Goal: Find specific page/section: Find specific page/section

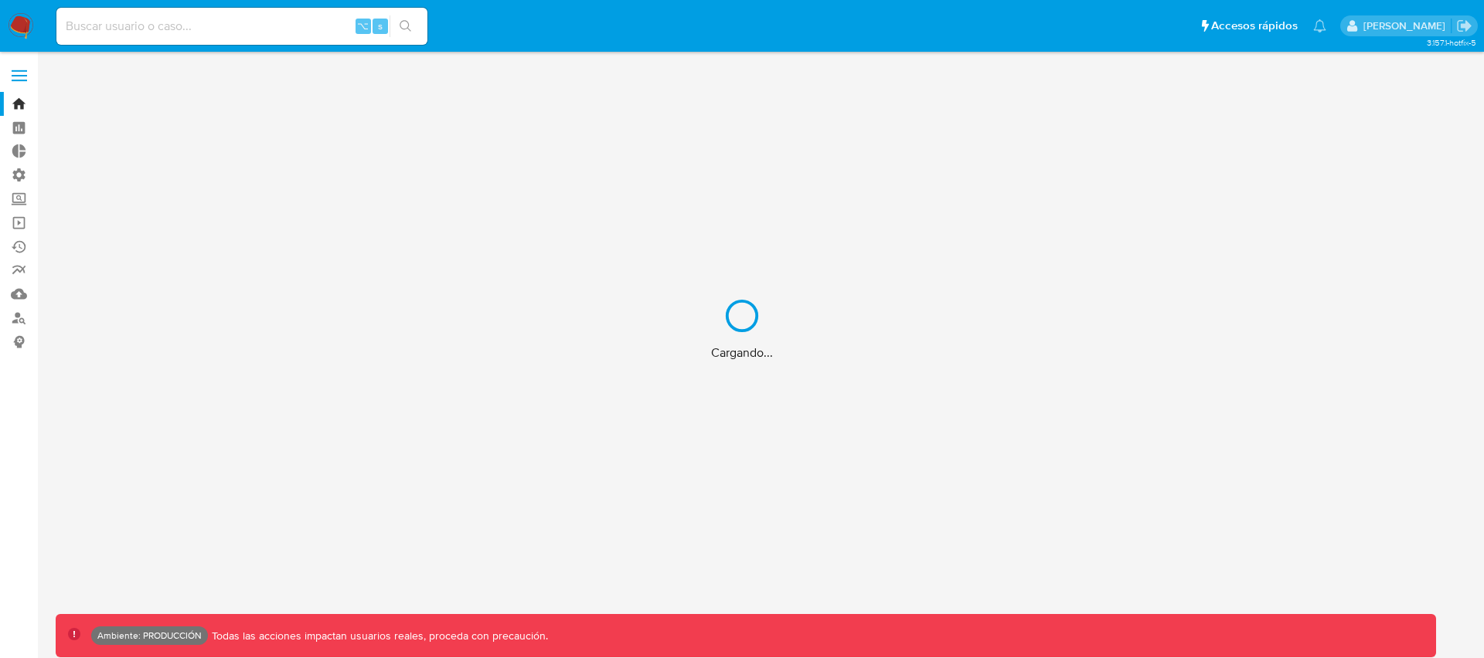
click at [227, 35] on div "Cargando..." at bounding box center [742, 329] width 1484 height 658
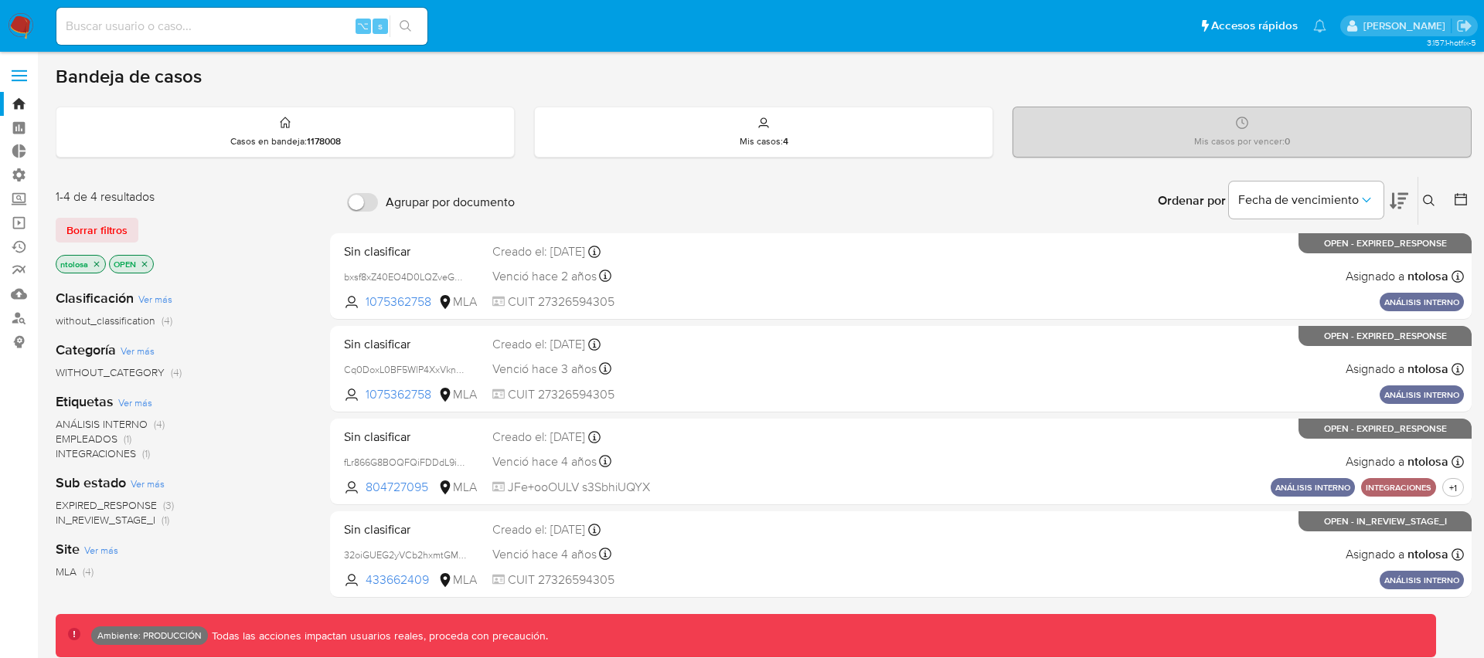
click at [225, 32] on input at bounding box center [241, 26] width 371 height 20
type input "fravega"
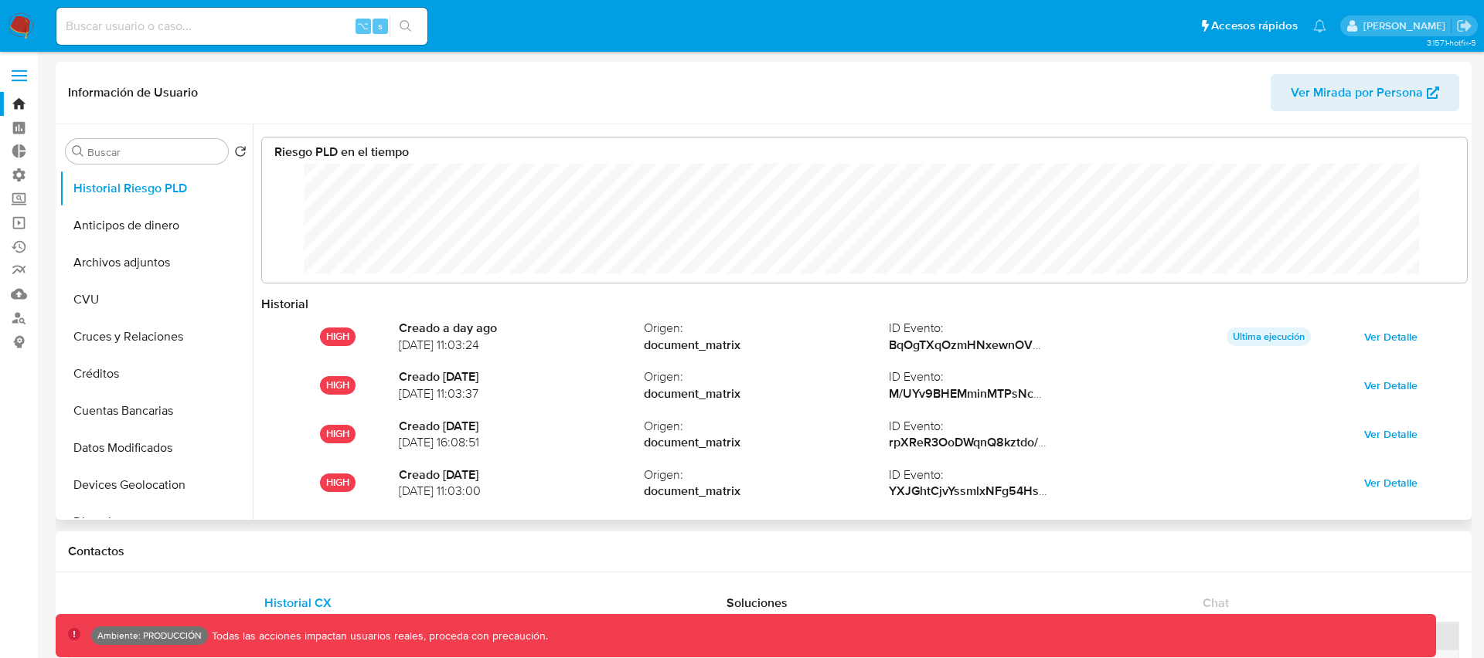
scroll to position [116, 1174]
select select "10"
click at [1335, 94] on span "Ver Mirada por Persona" at bounding box center [1357, 92] width 132 height 37
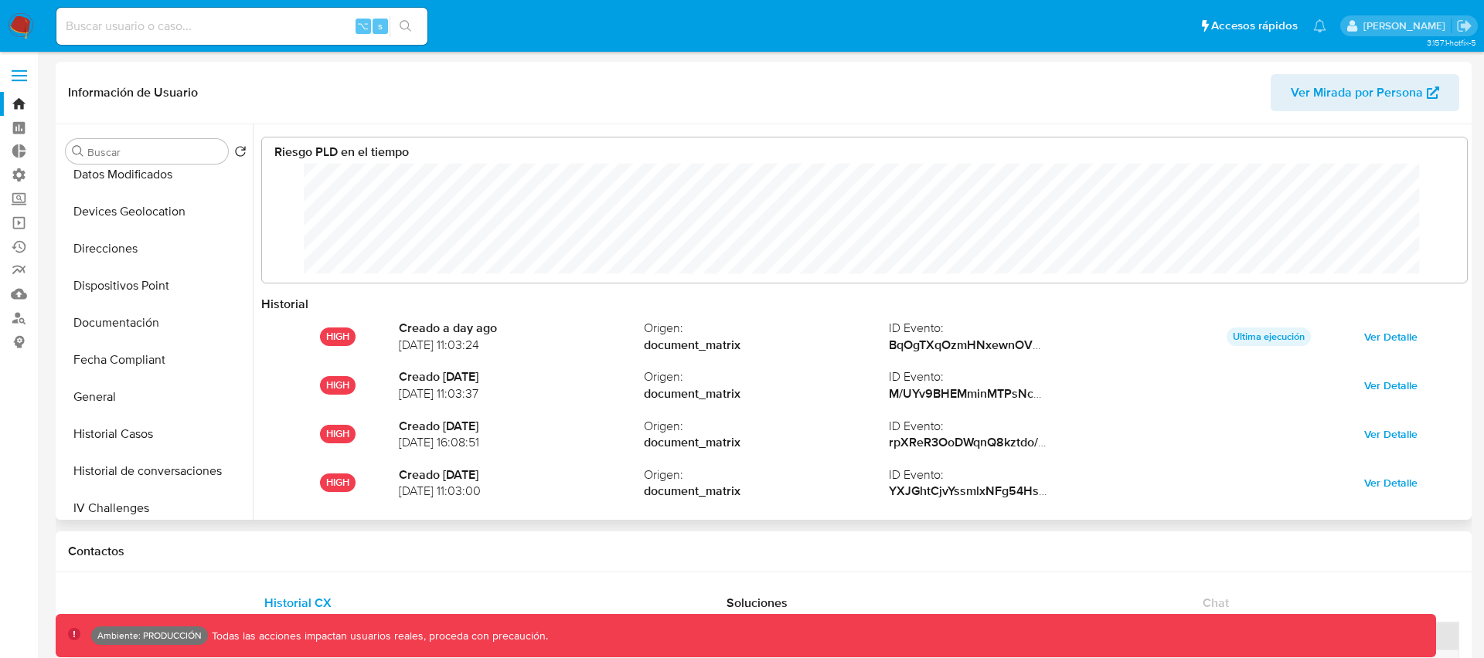
scroll to position [319, 0]
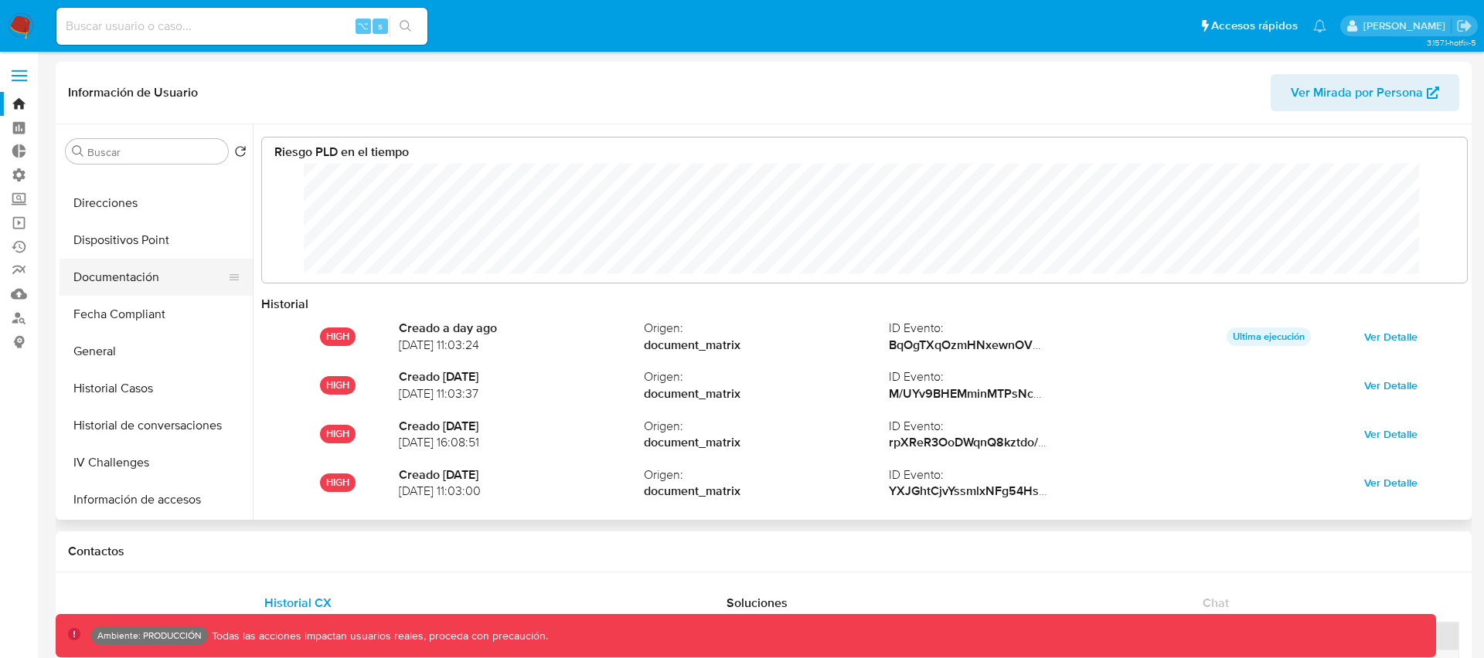
click at [115, 283] on button "Documentación" at bounding box center [150, 277] width 181 height 37
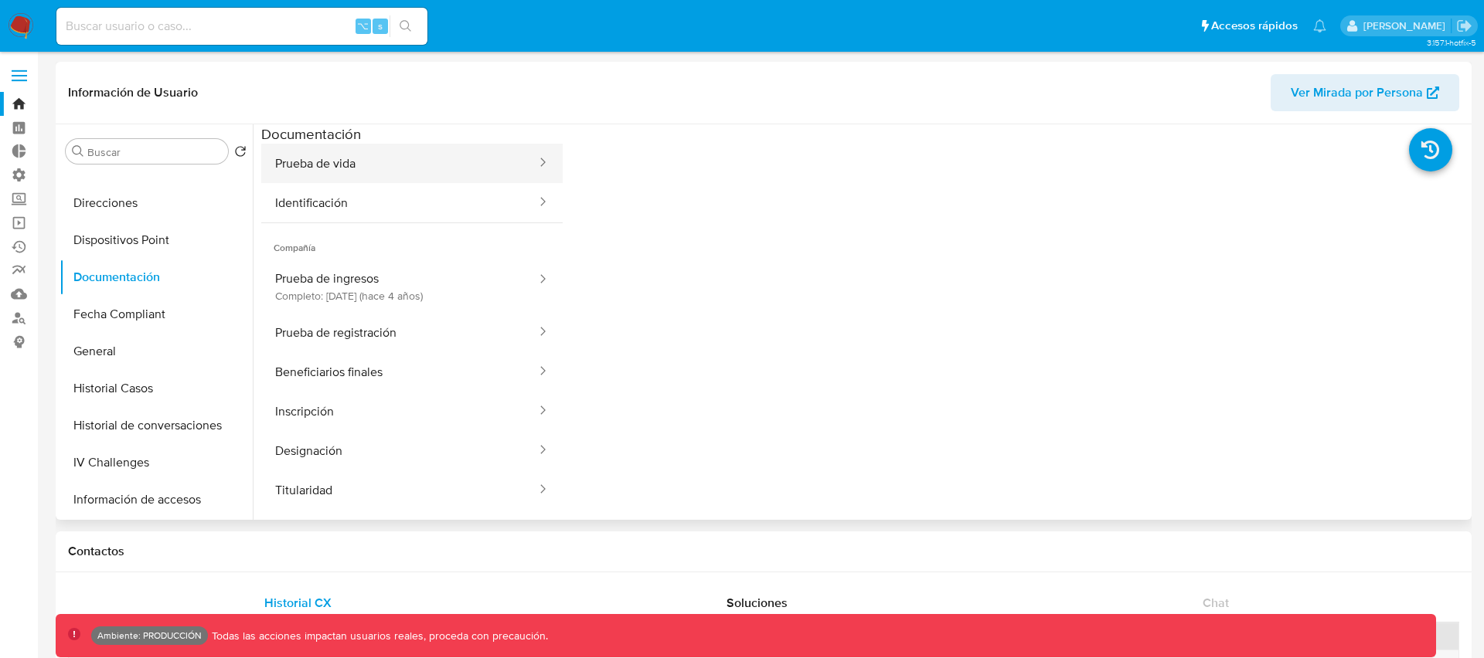
scroll to position [0, 0]
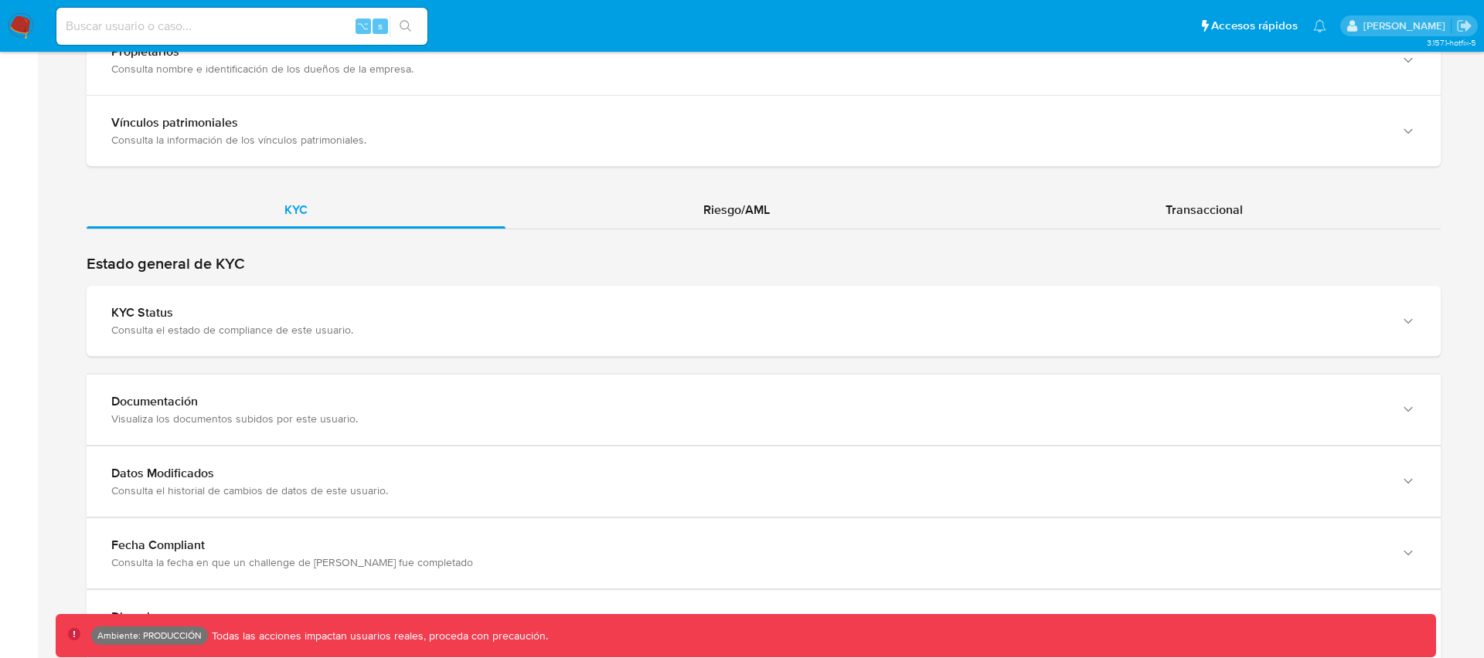
scroll to position [1495, 0]
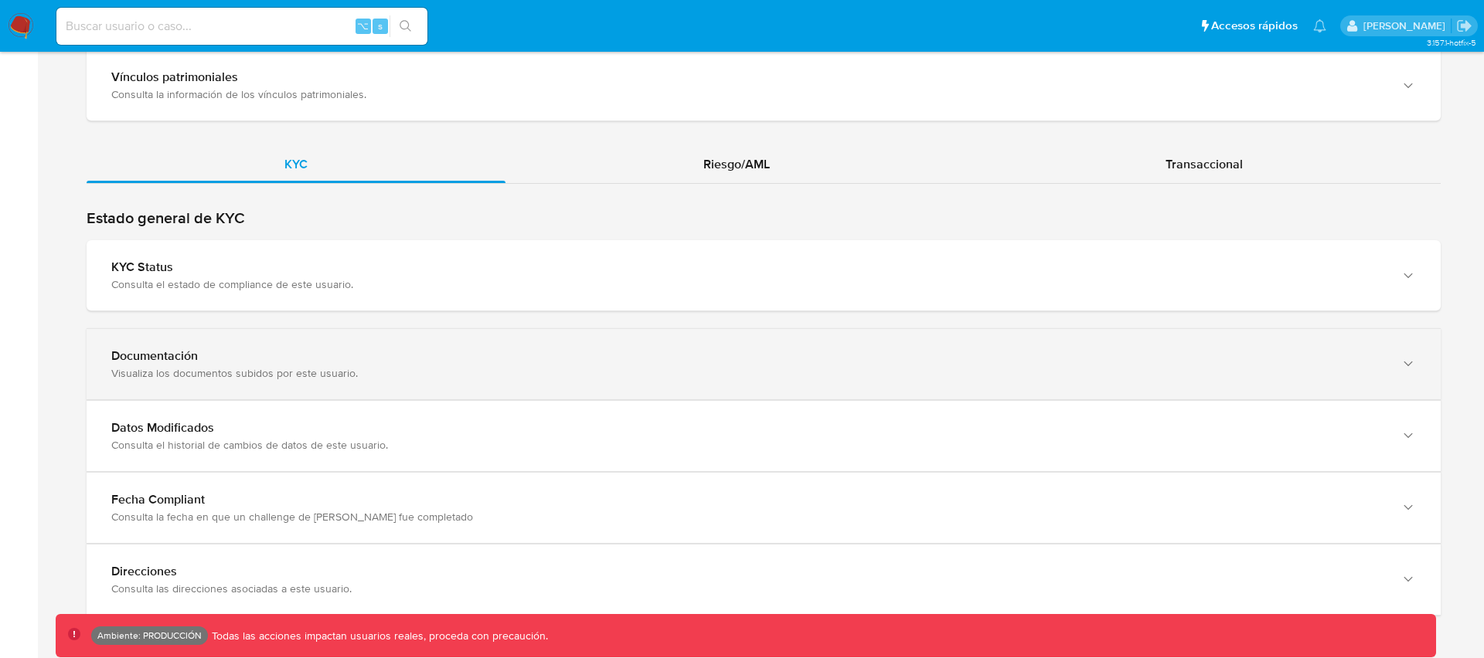
click at [308, 340] on div "Documentación Visualiza los documentos subidos por este usuario." at bounding box center [764, 364] width 1354 height 70
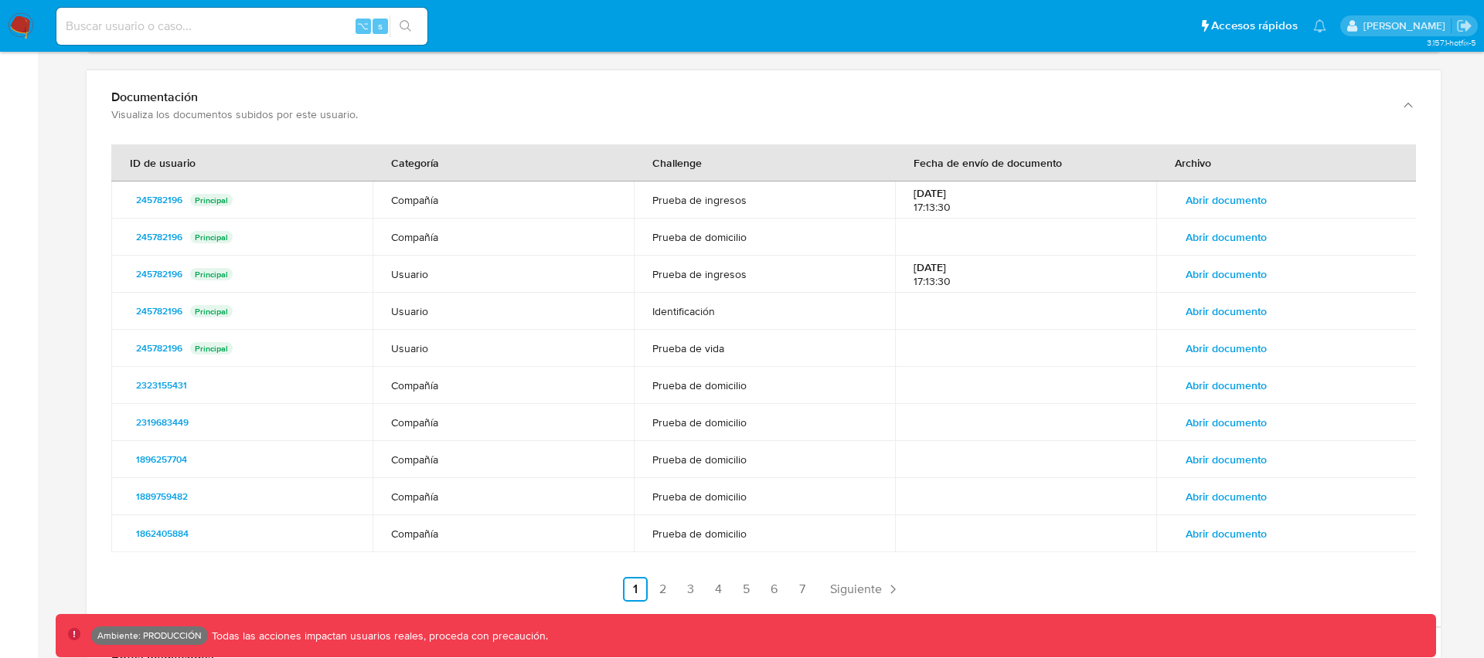
scroll to position [1757, 0]
